Goal: Information Seeking & Learning: Find specific fact

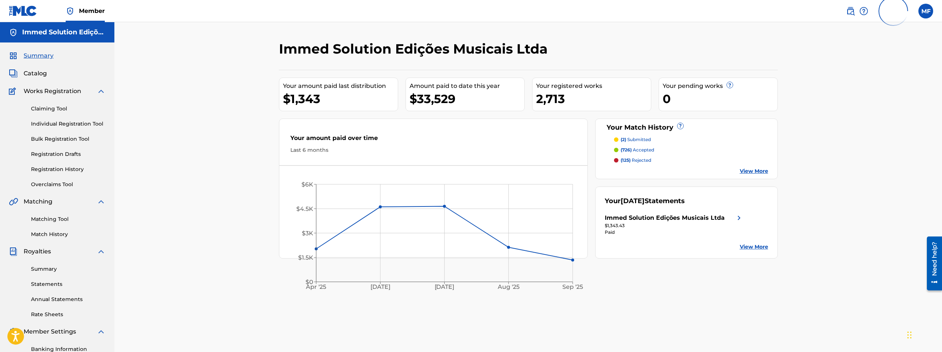
click at [51, 55] on span "Summary" at bounding box center [39, 55] width 30 height 9
click at [40, 74] on span "Catalog" at bounding box center [35, 73] width 23 height 9
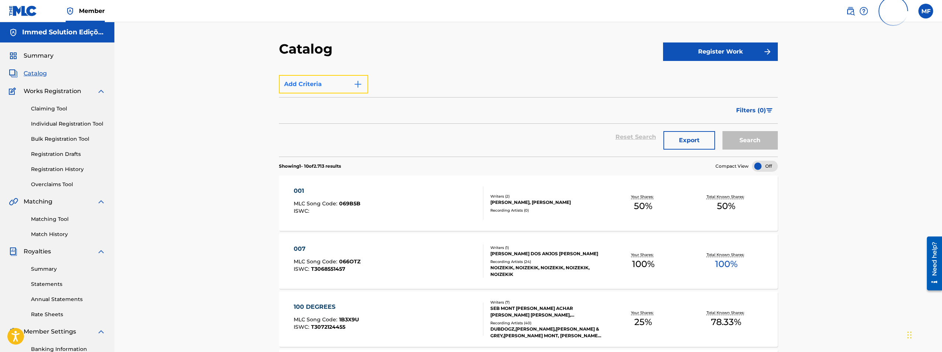
click at [344, 83] on button "Add Criteria" at bounding box center [323, 84] width 89 height 18
click at [491, 88] on div "Add Criteria" at bounding box center [528, 84] width 499 height 18
drag, startPoint x: 581, startPoint y: 81, endPoint x: 646, endPoint y: 14, distance: 93.2
click at [581, 80] on div "Add Criteria" at bounding box center [528, 84] width 499 height 18
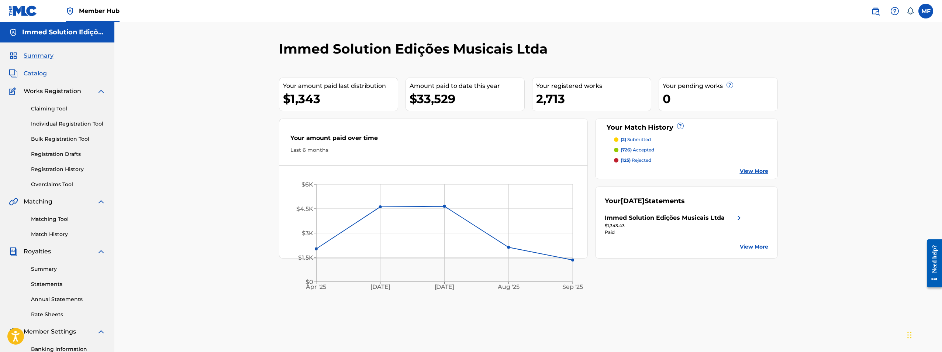
click at [45, 73] on span "Catalog" at bounding box center [35, 73] width 23 height 9
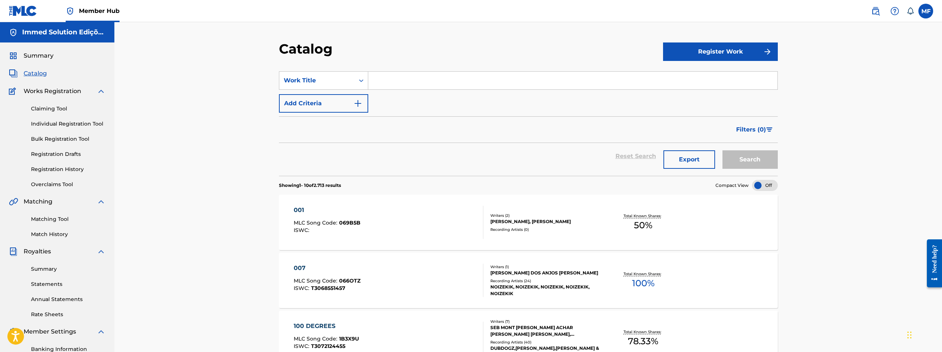
click at [453, 78] on input "Search Form" at bounding box center [572, 81] width 409 height 18
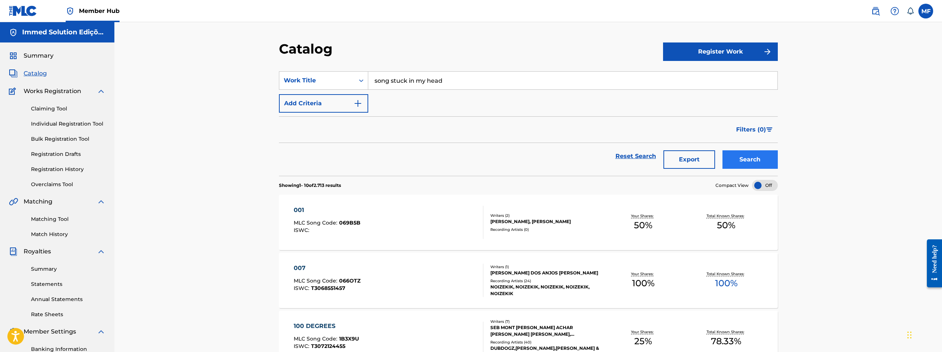
type input "song stuck in my head"
click at [757, 155] on button "Search" at bounding box center [750, 159] width 55 height 18
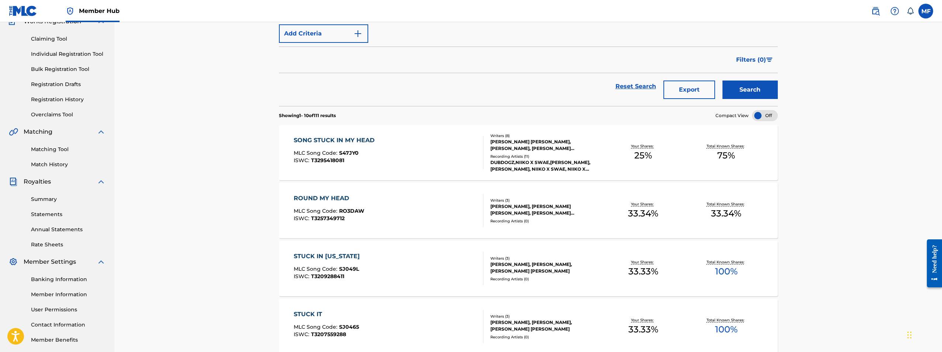
scroll to position [74, 0]
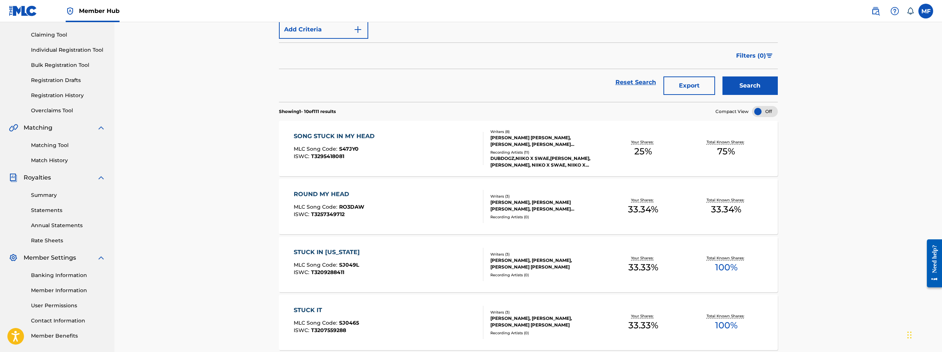
click at [483, 149] on div "Writers ( 8 ) NIKOLAUS ADRIAN BECKER, MARK MANCHESTER, LUCAS RUBACK SCHMIDT, TH…" at bounding box center [542, 148] width 118 height 39
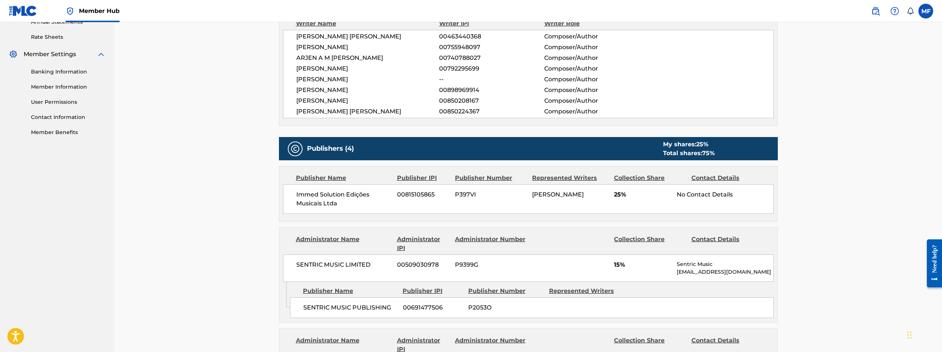
scroll to position [203, 0]
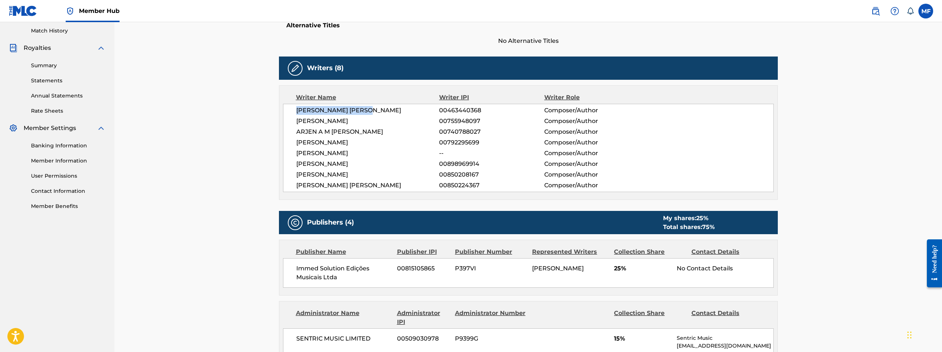
drag, startPoint x: 381, startPoint y: 109, endPoint x: 295, endPoint y: 112, distance: 86.4
click at [295, 112] on div "THOMAS MATTHEW OLSEN 00463440368 Composer/Author ANASTASI KOTARAS 00755948097 C…" at bounding box center [528, 148] width 491 height 88
copy span "THOMAS MATTHEW OLSEN"
drag, startPoint x: 328, startPoint y: 127, endPoint x: 316, endPoint y: 126, distance: 12.6
click at [328, 127] on div "THOMAS MATTHEW OLSEN 00463440368 Composer/Author ANASTASI KOTARAS 00755948097 C…" at bounding box center [528, 148] width 491 height 88
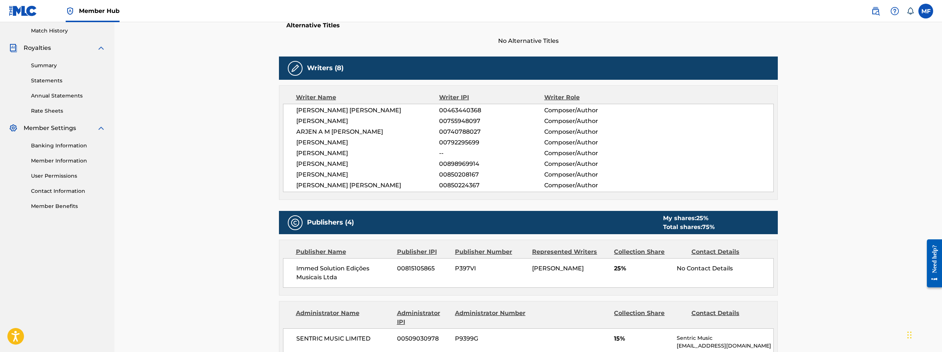
drag, startPoint x: 295, startPoint y: 119, endPoint x: 358, endPoint y: 117, distance: 62.8
click at [358, 117] on div "THOMAS MATTHEW OLSEN 00463440368 Composer/Author ANASTASI KOTARAS 00755948097 C…" at bounding box center [528, 148] width 491 height 88
copy span "ANASTASI KOTARAS"
click at [334, 139] on span "ANTONIUS J A LOWENTHAL" at bounding box center [367, 142] width 143 height 9
drag, startPoint x: 293, startPoint y: 130, endPoint x: 301, endPoint y: 130, distance: 7.8
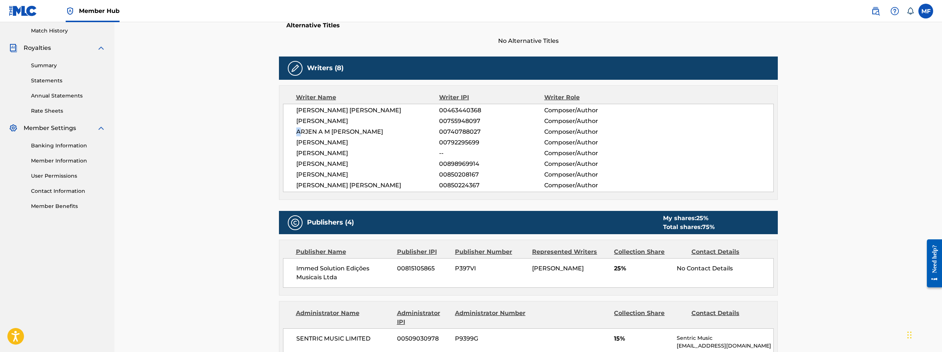
click at [301, 130] on div "THOMAS MATTHEW OLSEN 00463440368 Composer/Author ANASTASI KOTARAS 00755948097 C…" at bounding box center [528, 148] width 491 height 88
click at [299, 130] on span "ARJEN A M THONEN" at bounding box center [367, 131] width 143 height 9
drag, startPoint x: 297, startPoint y: 130, endPoint x: 424, endPoint y: 104, distance: 129.2
click at [363, 130] on span "ARJEN A M THONEN" at bounding box center [367, 131] width 143 height 9
copy span "ARJEN A M THONEN"
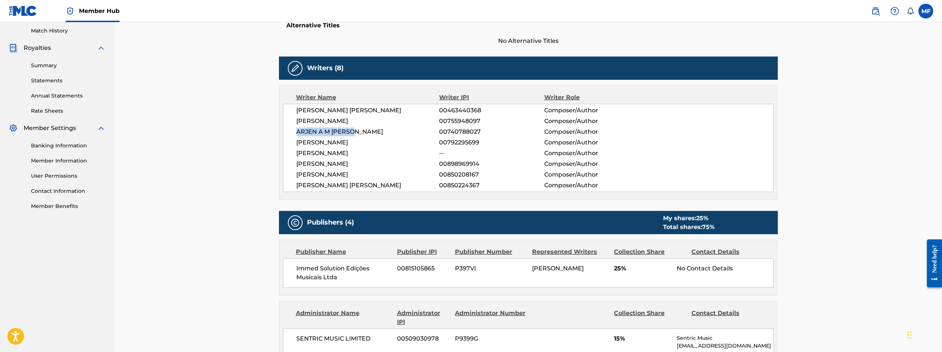
click at [318, 136] on div "THOMAS MATTHEW OLSEN 00463440368 Composer/Author ANASTASI KOTARAS 00755948097 C…" at bounding box center [528, 148] width 491 height 88
drag, startPoint x: 301, startPoint y: 143, endPoint x: 369, endPoint y: 142, distance: 67.9
click at [368, 142] on span "ANTONIUS J A LOWENTHAL" at bounding box center [367, 142] width 143 height 9
click at [369, 142] on span "ANTONIUS J A LOWENTHAL" at bounding box center [367, 142] width 143 height 9
drag, startPoint x: 382, startPoint y: 142, endPoint x: 287, endPoint y: 146, distance: 95.3
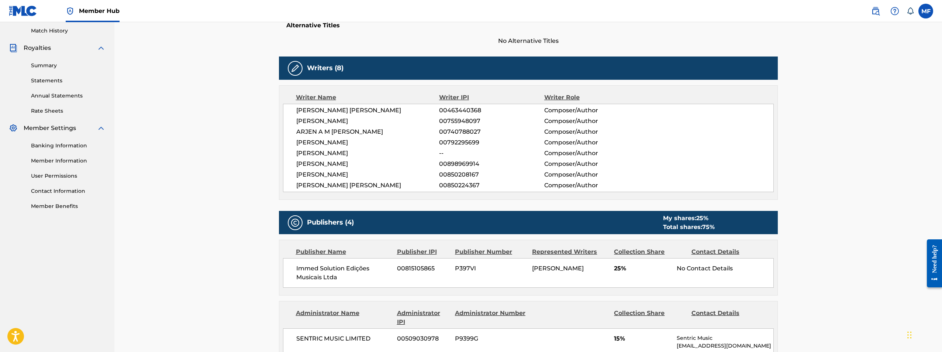
click at [287, 146] on div "THOMAS MATTHEW OLSEN 00463440368 Composer/Author ANASTASI KOTARAS 00755948097 C…" at bounding box center [528, 148] width 491 height 88
copy span "ANTONIUS J A LOWENTHAL"
drag, startPoint x: 293, startPoint y: 174, endPoint x: 362, endPoint y: 173, distance: 69.0
click at [362, 173] on div "THOMAS MATTHEW OLSEN 00463440368 Composer/Author ANASTASI KOTARAS 00755948097 C…" at bounding box center [528, 148] width 491 height 88
copy span "MARK MANCHESTER"
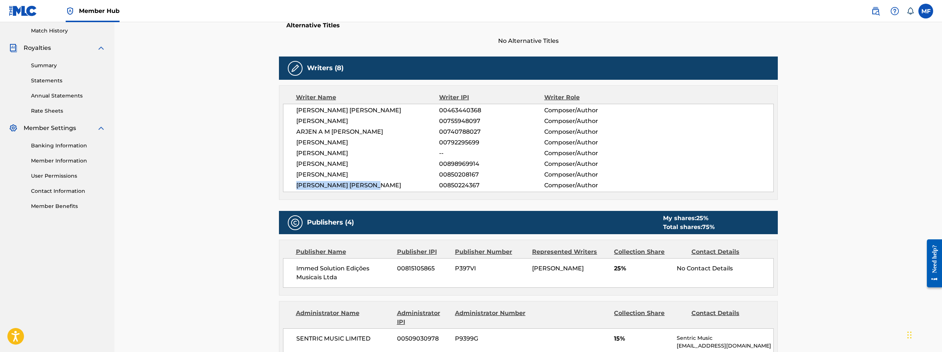
drag, startPoint x: 296, startPoint y: 187, endPoint x: 383, endPoint y: 186, distance: 87.5
click at [383, 186] on span "NIKOLAUS ADRIAN BECKER" at bounding box center [367, 185] width 143 height 9
copy span "NIKOLAUS ADRIAN BECKER"
